Goal: Find specific page/section: Find specific page/section

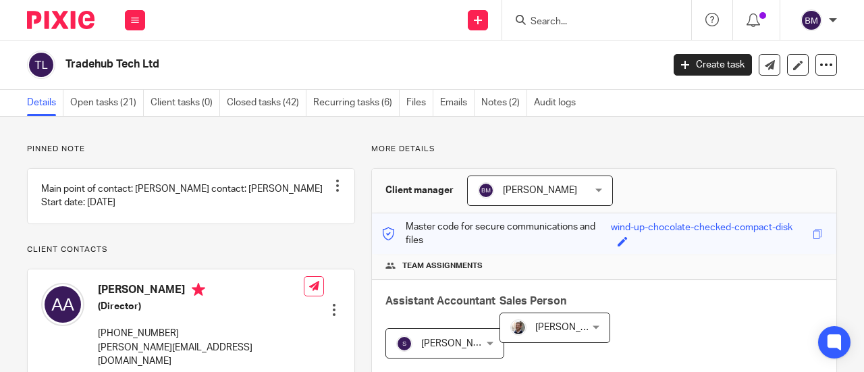
click at [563, 18] on input "Search" at bounding box center [590, 22] width 122 height 12
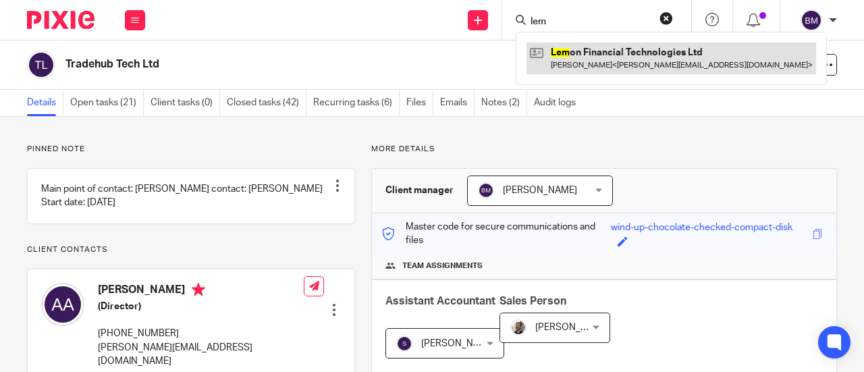
type input "lem"
click at [607, 59] on link at bounding box center [672, 58] width 290 height 31
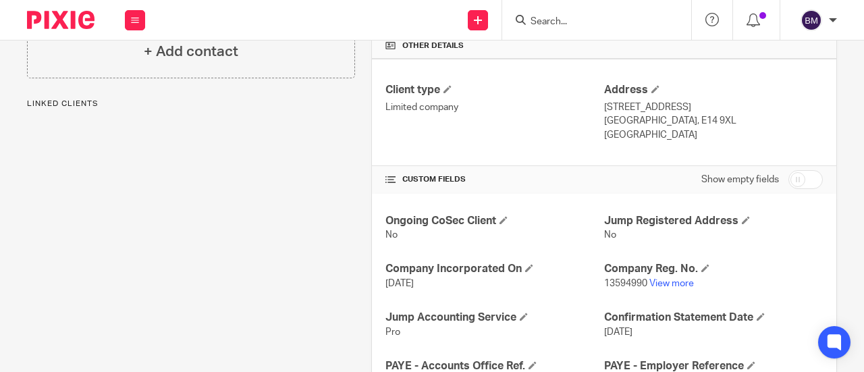
scroll to position [405, 0]
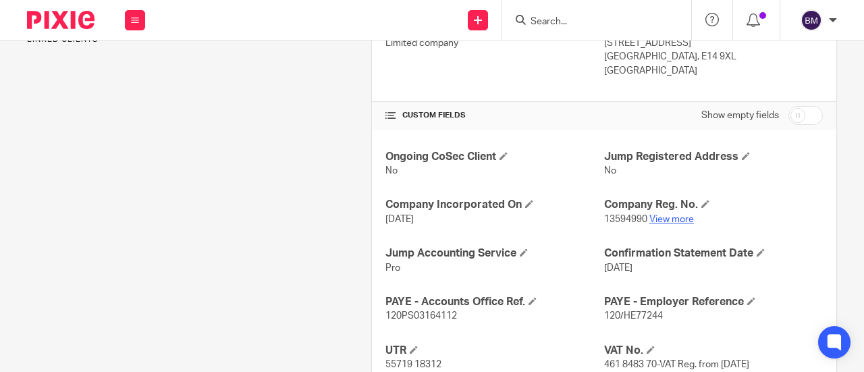
click at [656, 221] on link "View more" at bounding box center [672, 219] width 45 height 9
